Goal: Task Accomplishment & Management: Use online tool/utility

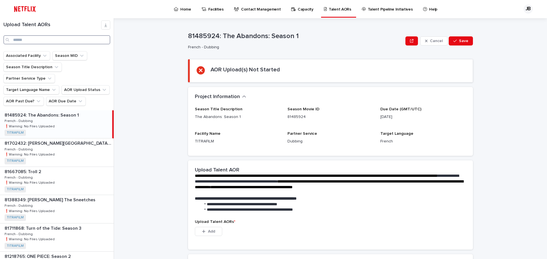
click at [34, 39] on input "Search" at bounding box center [56, 39] width 107 height 9
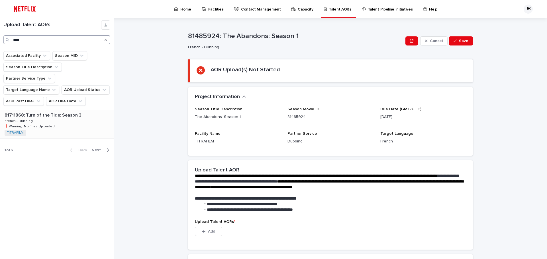
type input "****"
drag, startPoint x: 55, startPoint y: 104, endPoint x: 86, endPoint y: 114, distance: 32.8
click at [55, 112] on p "81711868: Turn of the Tide: Season 3" at bounding box center [44, 115] width 78 height 7
click at [76, 139] on div "81776871: Turn of the Tide: The Surreal Story of Rabo de Peixe 81776871: Turn o…" at bounding box center [57, 153] width 114 height 28
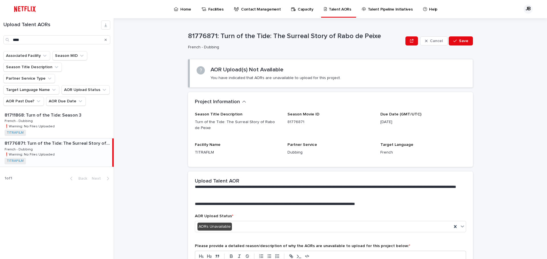
click at [73, 139] on div "81776871: Turn of the Tide: The Surreal Story of Rabo de Peixe 81776871: Turn o…" at bounding box center [56, 153] width 112 height 28
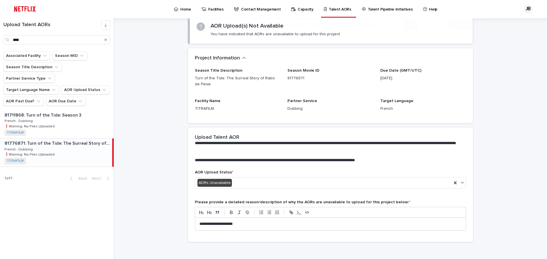
scroll to position [48, 0]
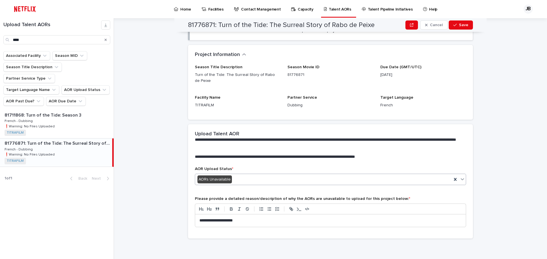
click at [244, 178] on div "AORs Unavailable" at bounding box center [323, 179] width 257 height 9
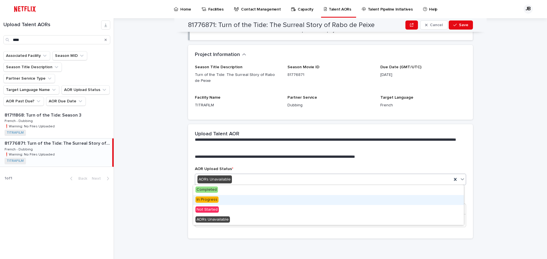
click at [235, 197] on div "In Progress" at bounding box center [328, 200] width 271 height 10
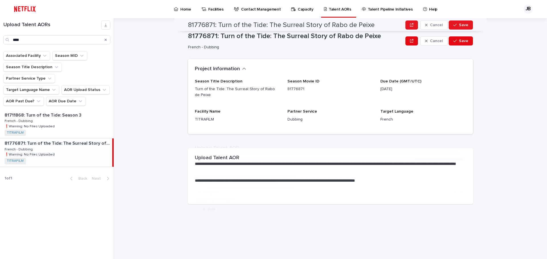
scroll to position [0, 0]
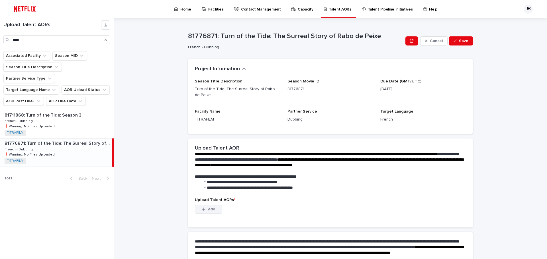
click at [211, 209] on span "Add" at bounding box center [211, 210] width 7 height 4
click at [206, 209] on body "Home Facilities Contact Management Capacity Talent AORs Talent Pipeline Initiat…" at bounding box center [273, 129] width 547 height 259
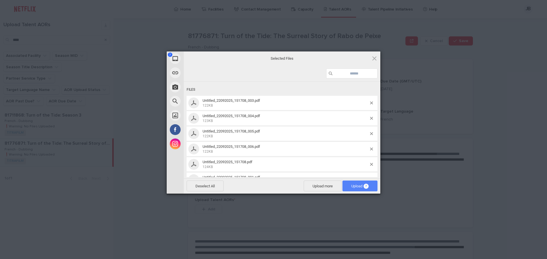
click at [353, 185] on span "Upload 7" at bounding box center [359, 186] width 17 height 4
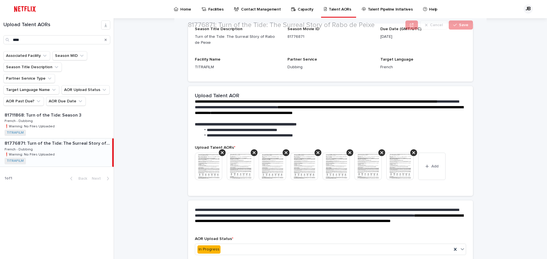
scroll to position [114, 0]
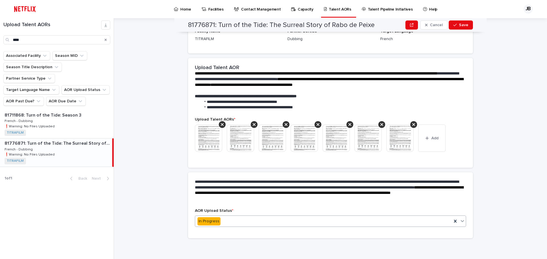
click at [260, 222] on div "In Progress" at bounding box center [323, 221] width 257 height 9
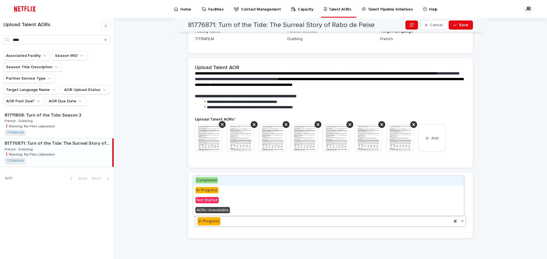
click at [238, 183] on div "Completed" at bounding box center [328, 181] width 271 height 10
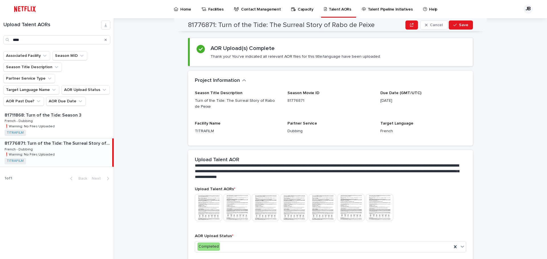
scroll to position [0, 0]
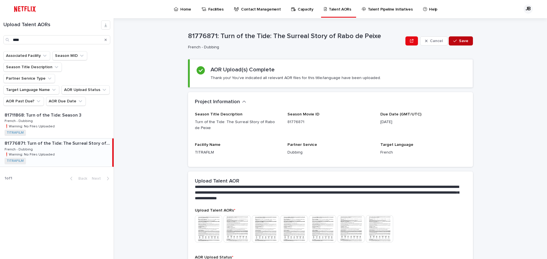
click at [461, 39] on span "Save" at bounding box center [463, 41] width 9 height 4
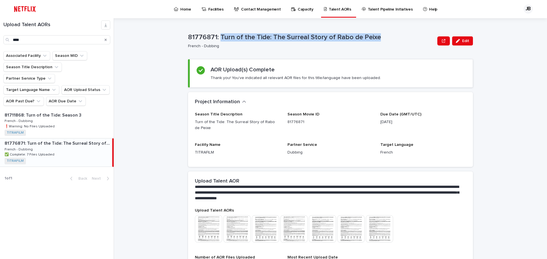
drag, startPoint x: 340, startPoint y: 36, endPoint x: 219, endPoint y: 36, distance: 121.3
click at [219, 36] on p "81776871: Turn of the Tide: The Surreal Story of Rabo de Peixe" at bounding box center [311, 37] width 247 height 8
copy p "Turn of the Tide: The Surreal Story of Rabo de Peixe"
click at [106, 38] on icon "Search" at bounding box center [106, 39] width 2 height 3
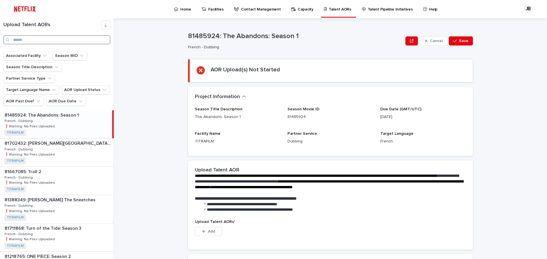
click at [70, 42] on input "Search" at bounding box center [56, 39] width 107 height 9
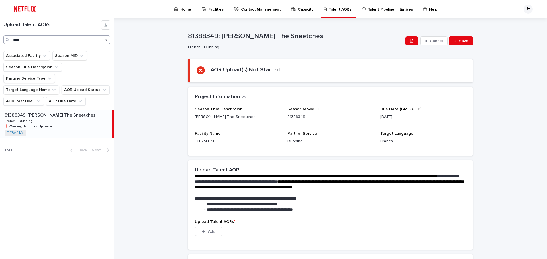
type input "****"
click at [64, 117] on div "81388349: [PERSON_NAME] The Sneetches 81388349: [PERSON_NAME] The Sneetches Fre…" at bounding box center [56, 125] width 112 height 28
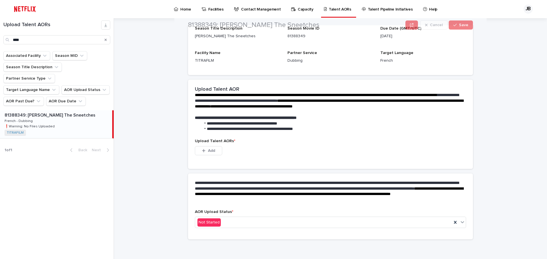
scroll to position [82, 0]
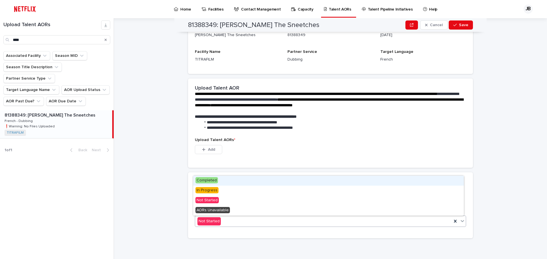
click at [231, 220] on div "Not Started" at bounding box center [323, 221] width 257 height 9
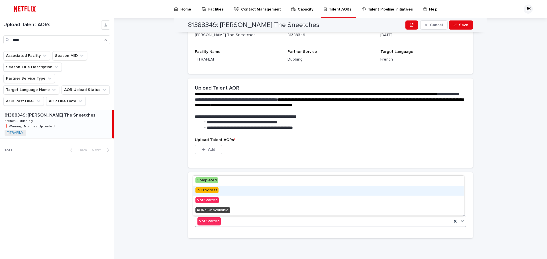
click at [222, 192] on div "In Progress" at bounding box center [328, 191] width 271 height 10
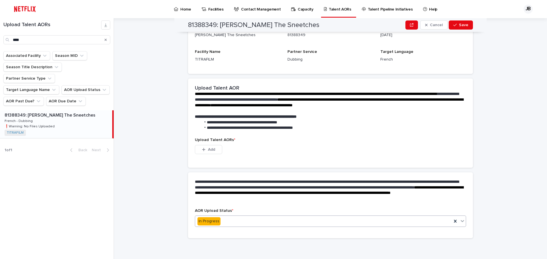
scroll to position [54, 0]
click at [210, 147] on button "Add" at bounding box center [208, 149] width 27 height 9
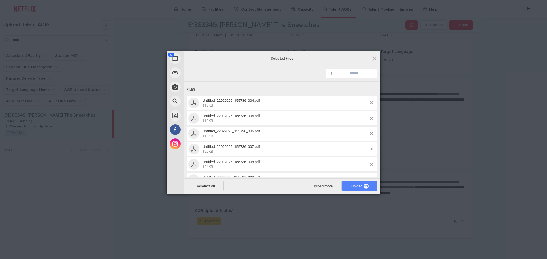
click at [352, 184] on span "Upload 33" at bounding box center [359, 186] width 17 height 4
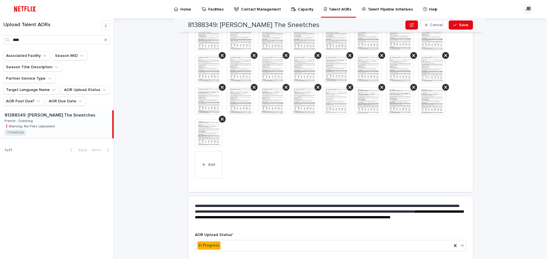
scroll to position [265, 0]
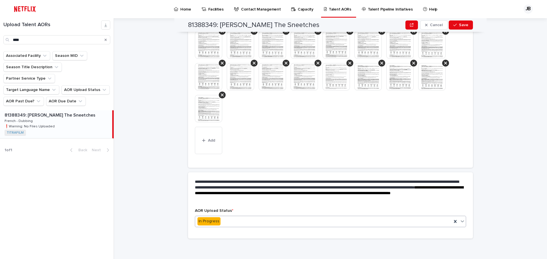
click at [226, 218] on div "In Progress" at bounding box center [323, 221] width 257 height 9
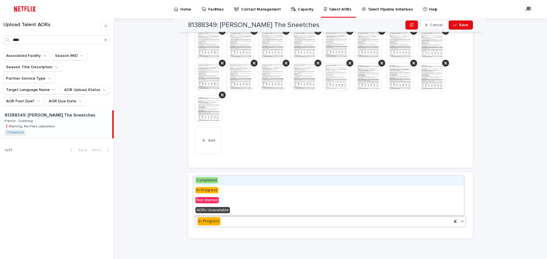
click at [223, 184] on div "Completed" at bounding box center [328, 181] width 271 height 10
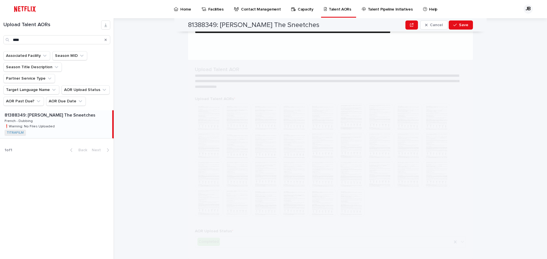
scroll to position [0, 0]
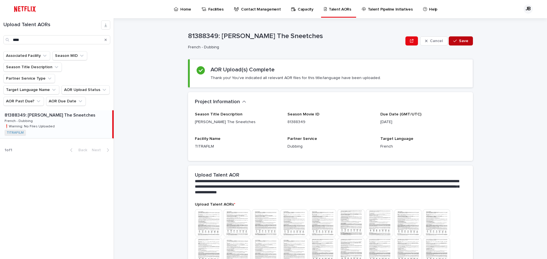
click at [456, 39] on div "button" at bounding box center [456, 41] width 6 height 4
